Goal: Task Accomplishment & Management: Manage account settings

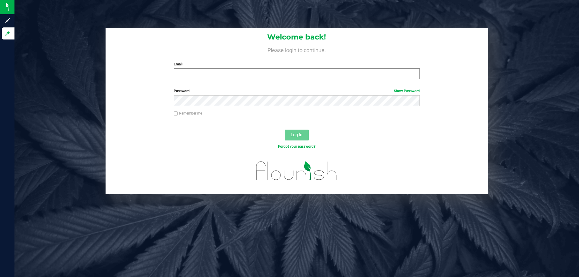
click at [191, 68] on div "Email Required Please format your email correctly." at bounding box center [296, 71] width 255 height 18
click at [192, 73] on input "Email" at bounding box center [297, 73] width 246 height 11
type input "[EMAIL_ADDRESS][DOMAIN_NAME]"
click at [285, 130] on button "Log In" at bounding box center [297, 135] width 24 height 11
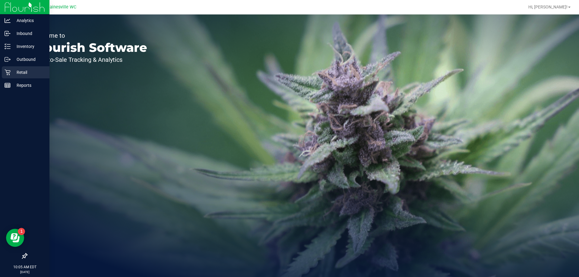
click at [4, 73] on div "Retail" at bounding box center [26, 72] width 48 height 12
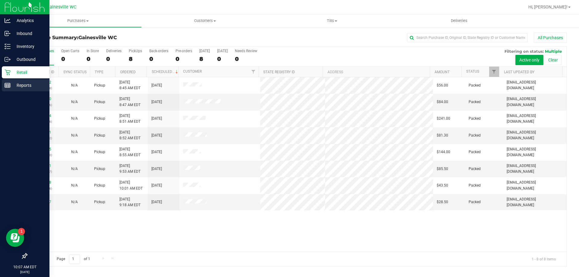
click at [3, 81] on div "Reports" at bounding box center [26, 85] width 48 height 12
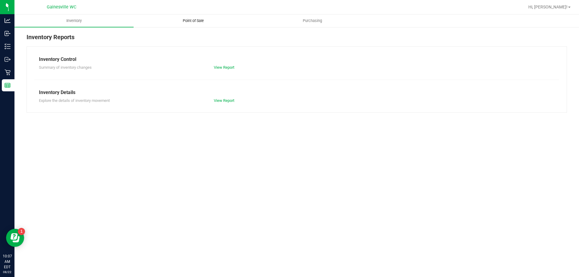
click at [180, 17] on uib-tab-heading "Point of Sale" at bounding box center [193, 21] width 119 height 12
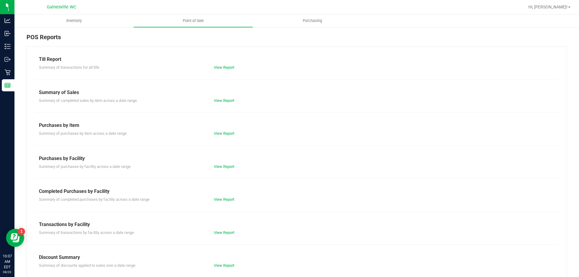
click at [210, 197] on div "View Report" at bounding box center [252, 200] width 87 height 6
click at [214, 198] on link "View Report" at bounding box center [224, 199] width 21 height 5
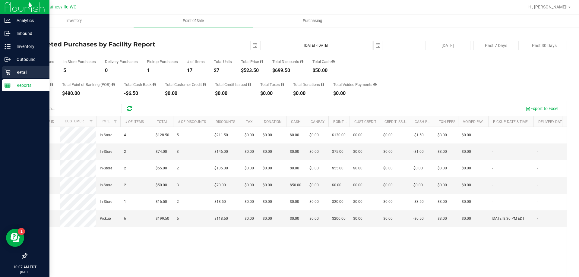
click at [13, 74] on p "Retail" at bounding box center [29, 72] width 36 height 7
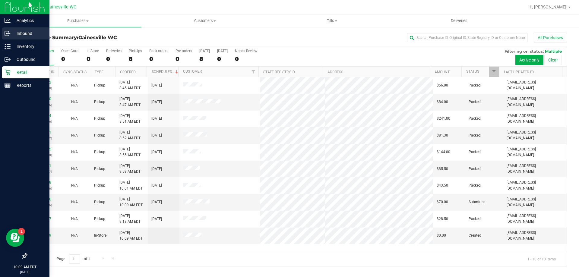
click at [15, 33] on p "Inbound" at bounding box center [29, 33] width 36 height 7
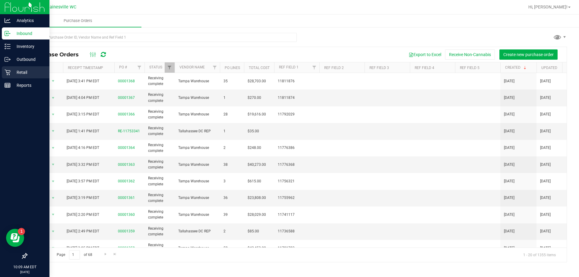
click at [14, 71] on p "Retail" at bounding box center [29, 72] width 36 height 7
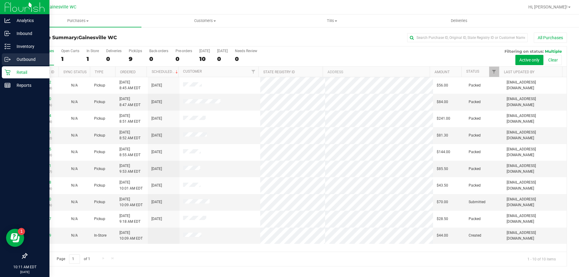
click at [17, 60] on p "Outbound" at bounding box center [29, 59] width 36 height 7
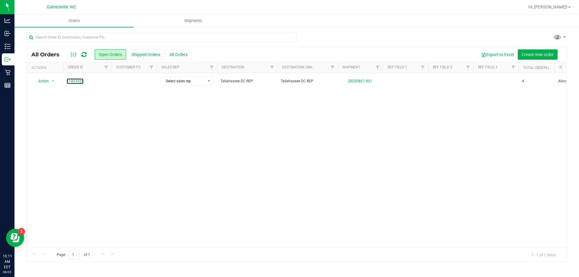
click at [75, 83] on link "11823326" at bounding box center [75, 81] width 17 height 6
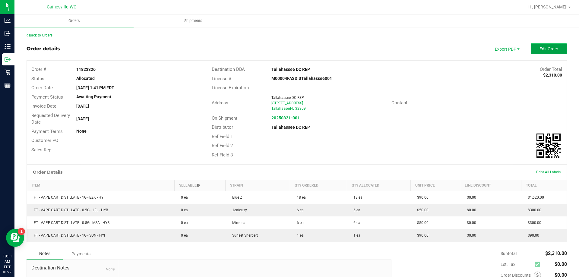
click at [557, 49] on button "Edit Order" at bounding box center [549, 48] width 36 height 11
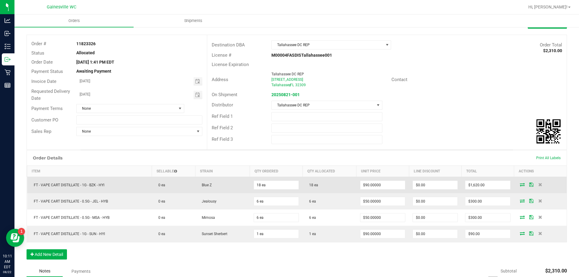
scroll to position [60, 0]
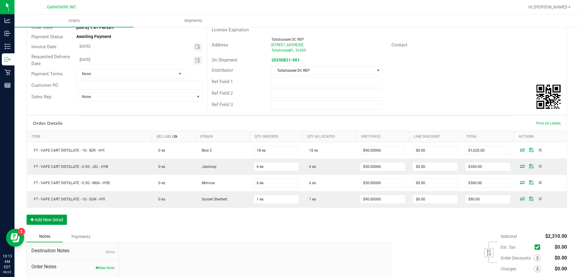
click at [47, 222] on button "Add New Detail" at bounding box center [47, 220] width 40 height 10
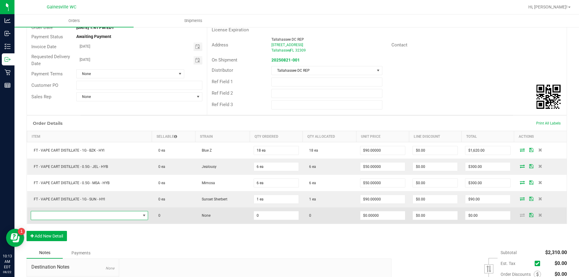
click at [78, 218] on span "NO DATA FOUND" at bounding box center [85, 215] width 109 height 8
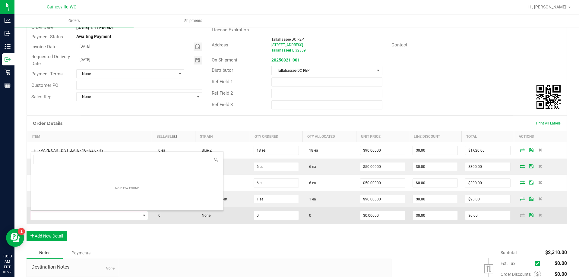
scroll to position [9, 116]
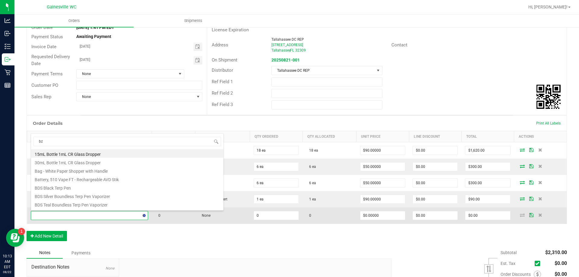
type input "bzk"
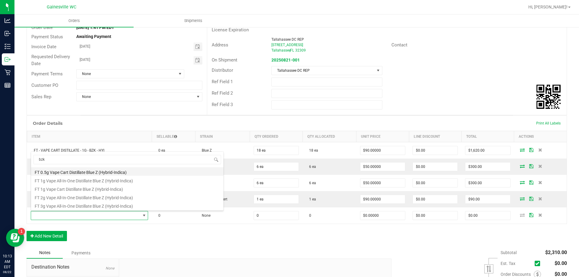
click at [130, 172] on li "FT 0.5g Vape Cart Distillate Blue Z (Hybrid-Indica)" at bounding box center [127, 171] width 192 height 8
type input "0 ea"
type input "$50.00000"
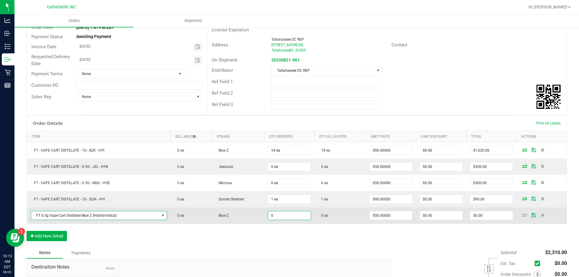
click at [279, 213] on input "0" at bounding box center [289, 215] width 42 height 8
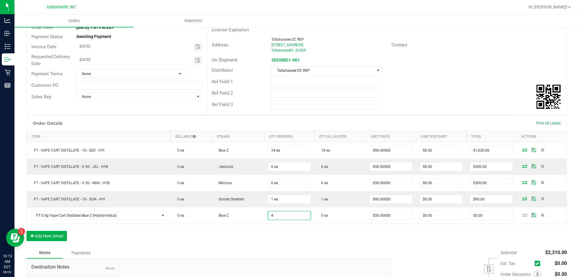
type input "4 ea"
type input "$200.00"
click at [302, 237] on div "Order Details Print All Labels Item Sellable Strain Qty Ordered Qty Allocated U…" at bounding box center [297, 181] width 540 height 132
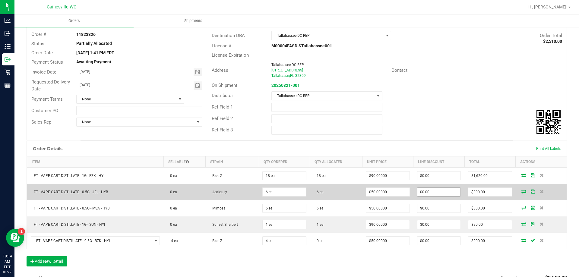
scroll to position [9, 0]
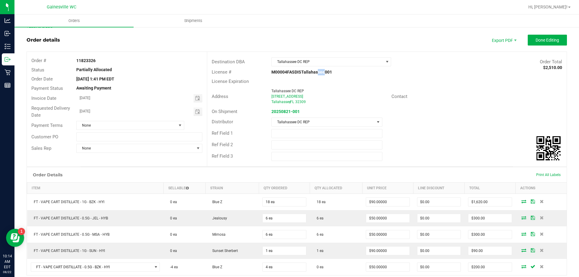
drag, startPoint x: 314, startPoint y: 72, endPoint x: 321, endPoint y: 72, distance: 6.6
click at [321, 72] on strong "M00004FASDISTallahassee001" at bounding box center [301, 72] width 61 height 5
click at [328, 62] on span "Tallahassee DC REP" at bounding box center [328, 62] width 112 height 8
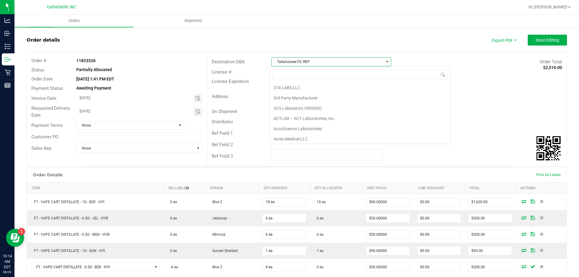
scroll to position [9, 119]
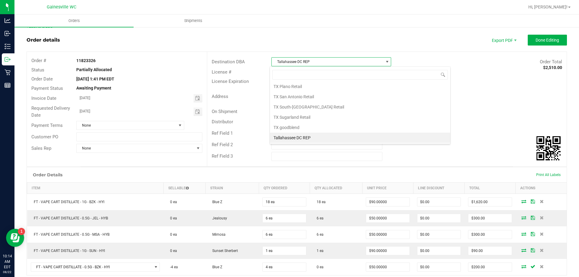
click at [328, 62] on span "Tallahassee DC REP" at bounding box center [328, 62] width 112 height 8
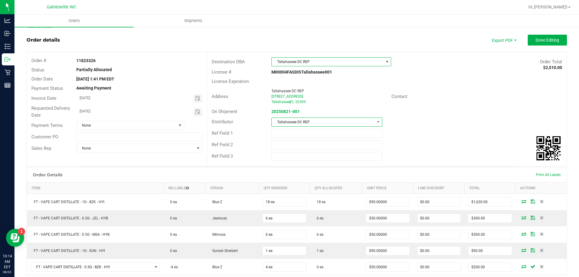
click at [324, 121] on span "Tallahassee DC REP" at bounding box center [323, 122] width 103 height 8
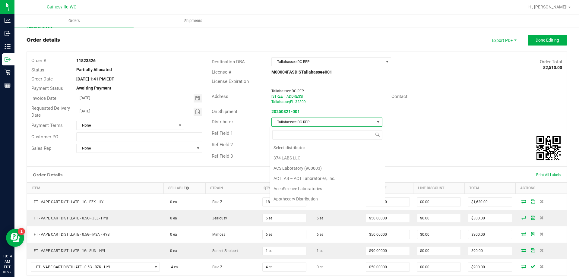
scroll to position [237, 0]
click at [324, 121] on span "Tallahassee DC REP" at bounding box center [323, 122] width 103 height 8
click at [469, 134] on div "Ref Field 1" at bounding box center [386, 133] width 359 height 11
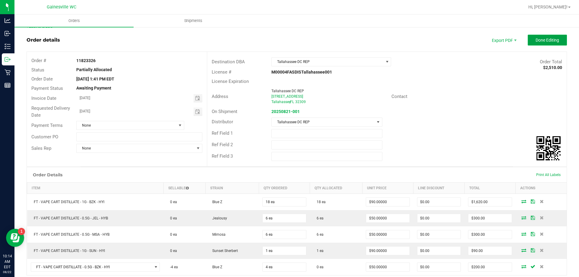
click at [557, 39] on button "Done Editing" at bounding box center [547, 40] width 39 height 11
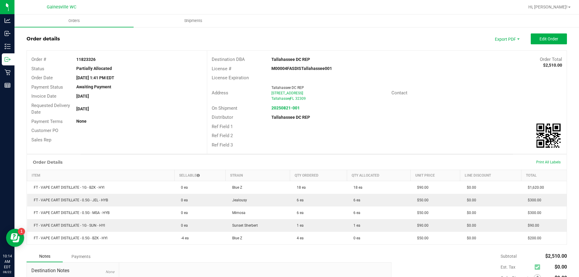
scroll to position [9, 0]
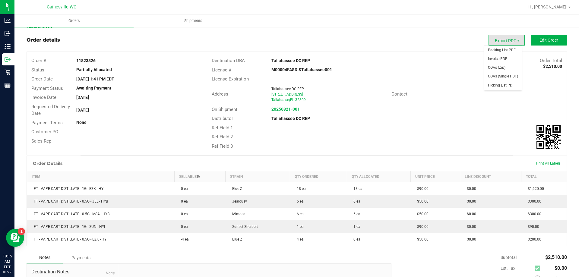
click at [500, 39] on span "Export PDF" at bounding box center [507, 40] width 36 height 11
click at [511, 53] on span "Packing List PDF" at bounding box center [502, 50] width 37 height 9
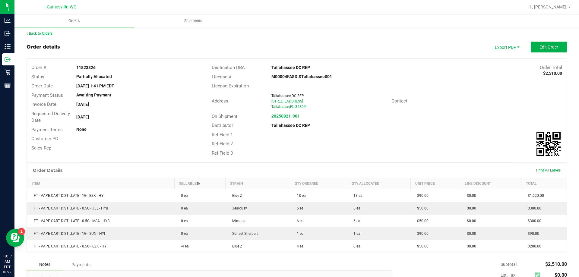
scroll to position [0, 0]
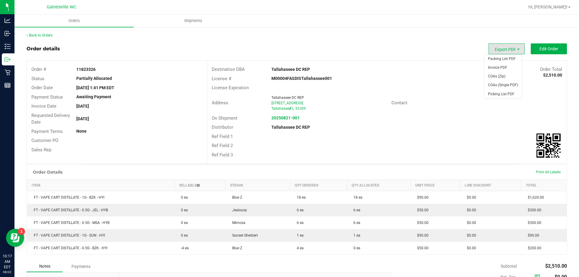
click at [495, 47] on span "Export PDF" at bounding box center [507, 48] width 36 height 11
click at [504, 67] on span "Invoice PDF" at bounding box center [502, 67] width 37 height 9
click at [503, 46] on span "Export PDF" at bounding box center [507, 48] width 36 height 11
click at [512, 94] on span "Picking List PDF" at bounding box center [502, 94] width 37 height 9
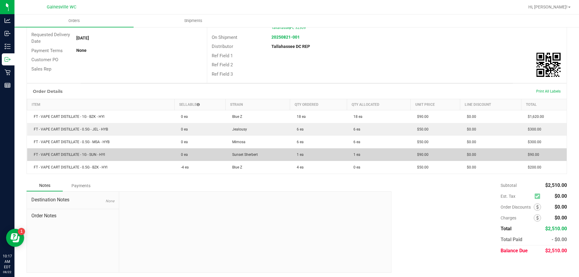
scroll to position [83, 0]
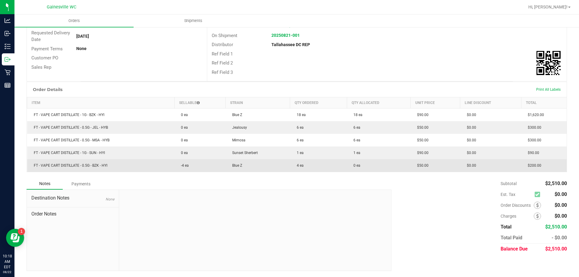
drag, startPoint x: 188, startPoint y: 168, endPoint x: 178, endPoint y: 168, distance: 10.0
click at [178, 168] on td "-4 ea" at bounding box center [199, 165] width 51 height 13
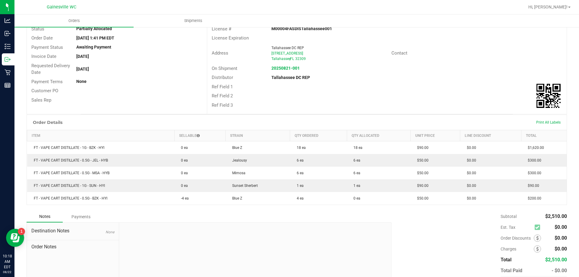
scroll to position [0, 0]
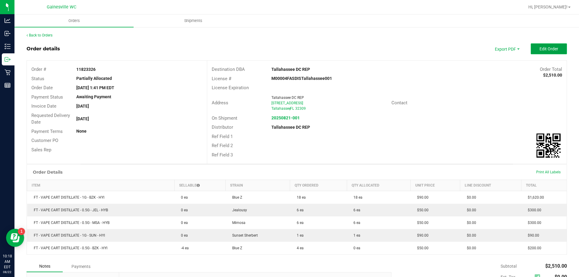
click at [548, 53] on button "Edit Order" at bounding box center [549, 48] width 36 height 11
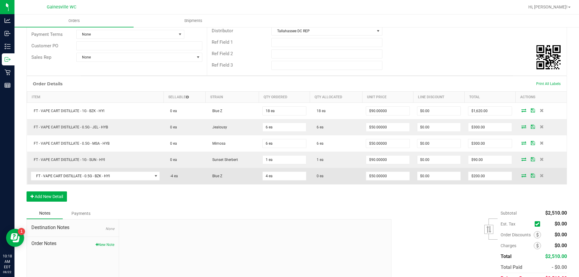
scroll to position [121, 0]
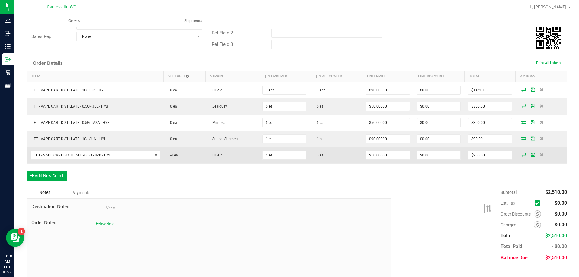
click at [182, 159] on td "-4 ea" at bounding box center [184, 155] width 42 height 16
click at [181, 159] on td "-4 ea" at bounding box center [184, 155] width 42 height 16
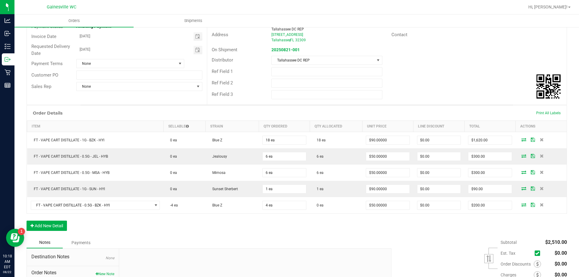
scroll to position [0, 0]
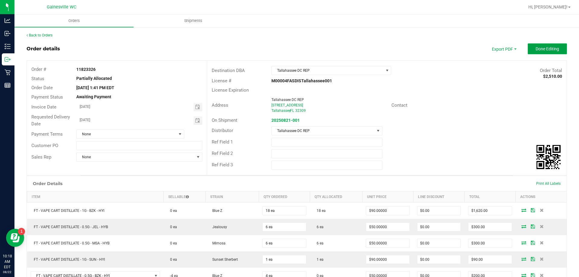
click at [548, 49] on span "Done Editing" at bounding box center [548, 48] width 24 height 5
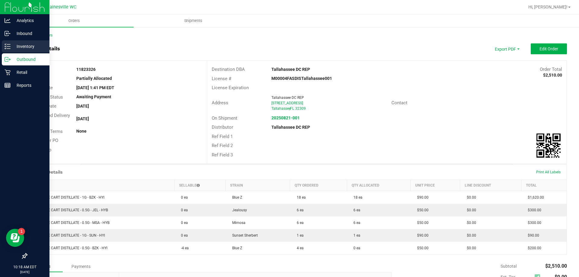
drag, startPoint x: 27, startPoint y: 42, endPoint x: 40, endPoint y: 45, distance: 13.8
click at [40, 45] on p "Inventory" at bounding box center [29, 46] width 36 height 7
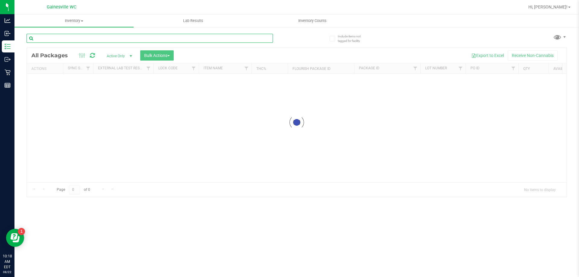
drag, startPoint x: 26, startPoint y: 48, endPoint x: 175, endPoint y: 42, distance: 148.8
click at [175, 42] on input "text" at bounding box center [150, 38] width 246 height 9
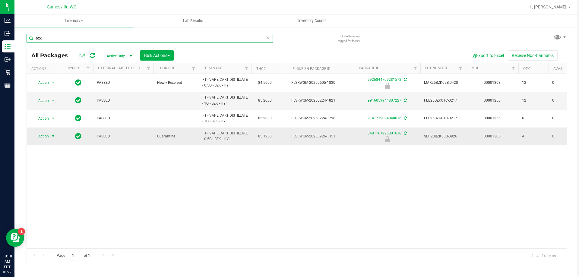
type input "bzk"
click at [51, 138] on span "select" at bounding box center [53, 136] width 5 height 5
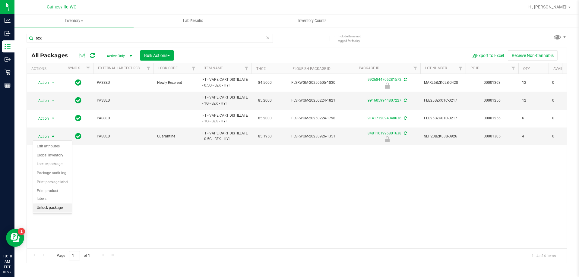
click at [56, 204] on li "Unlock package" at bounding box center [52, 208] width 39 height 9
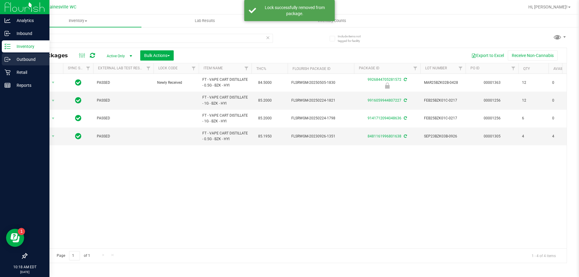
click at [12, 58] on p "Outbound" at bounding box center [29, 59] width 36 height 7
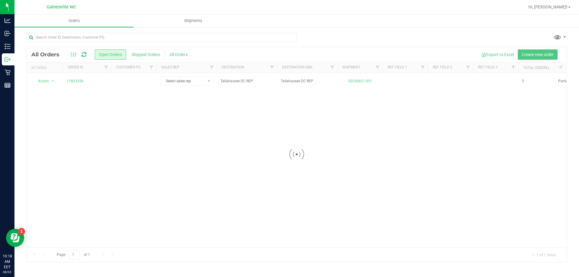
click at [82, 81] on div at bounding box center [297, 154] width 540 height 215
click at [81, 81] on link "11823326" at bounding box center [75, 81] width 17 height 6
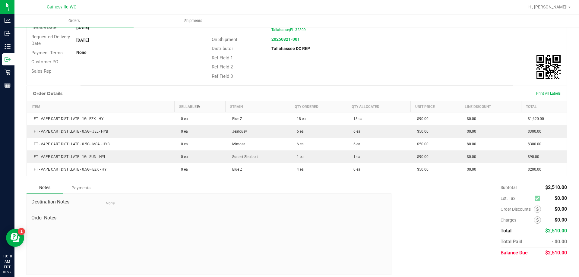
scroll to position [83, 0]
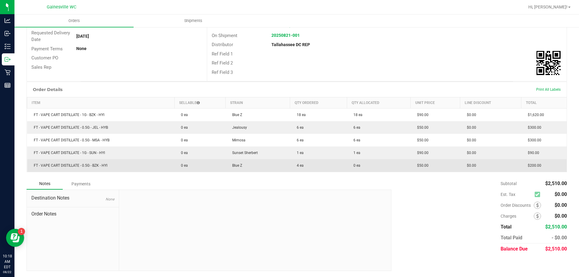
drag, startPoint x: 194, startPoint y: 164, endPoint x: 180, endPoint y: 165, distance: 14.2
click at [180, 165] on td "0 ea" at bounding box center [199, 165] width 51 height 13
click at [180, 165] on span "0 ea" at bounding box center [183, 165] width 10 height 4
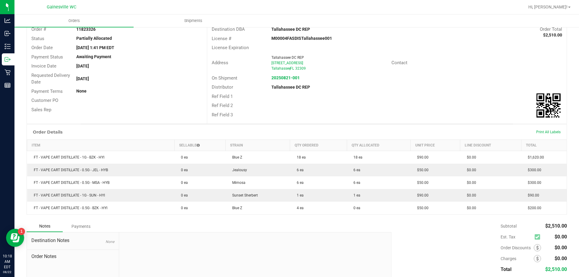
scroll to position [0, 0]
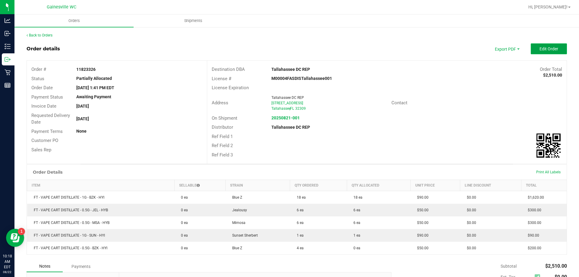
click at [551, 49] on span "Edit Order" at bounding box center [548, 48] width 19 height 5
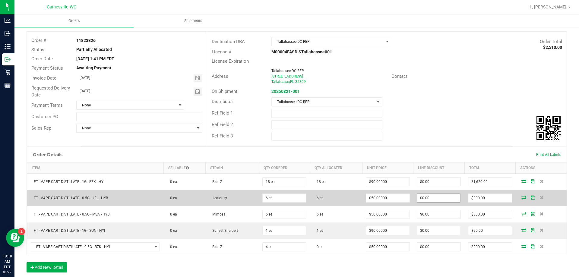
scroll to position [60, 0]
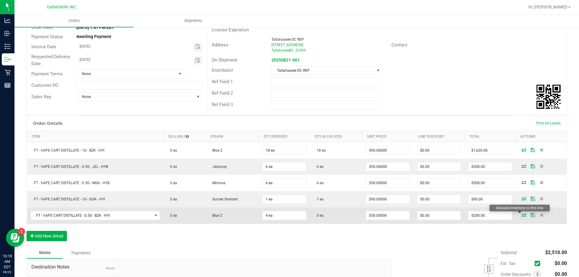
click at [521, 216] on icon at bounding box center [523, 215] width 5 height 4
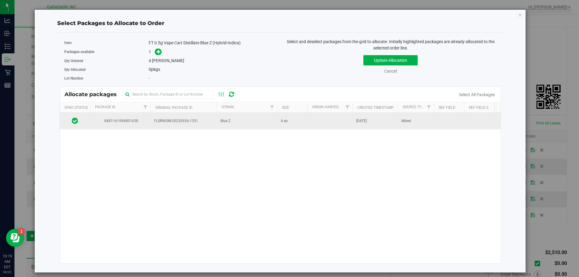
click at [187, 119] on span "FLSRWGM-20230926-1351" at bounding box center [183, 121] width 59 height 6
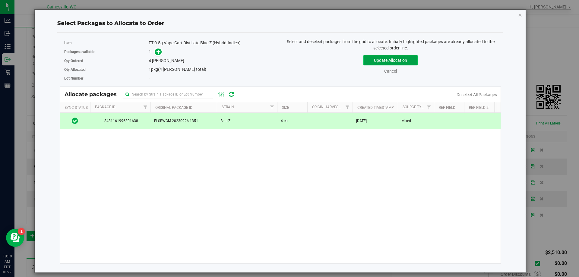
click at [372, 59] on button "Update Allocation" at bounding box center [390, 60] width 54 height 10
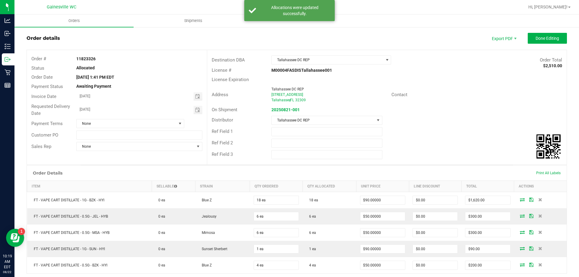
scroll to position [0, 0]
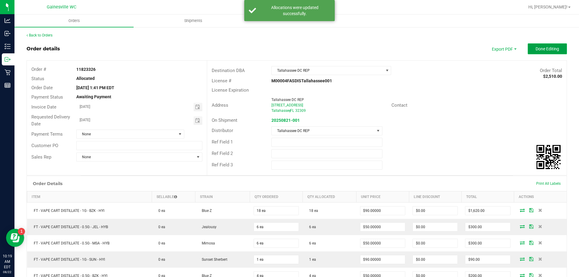
click at [536, 51] on span "Done Editing" at bounding box center [548, 48] width 24 height 5
